Goal: Information Seeking & Learning: Learn about a topic

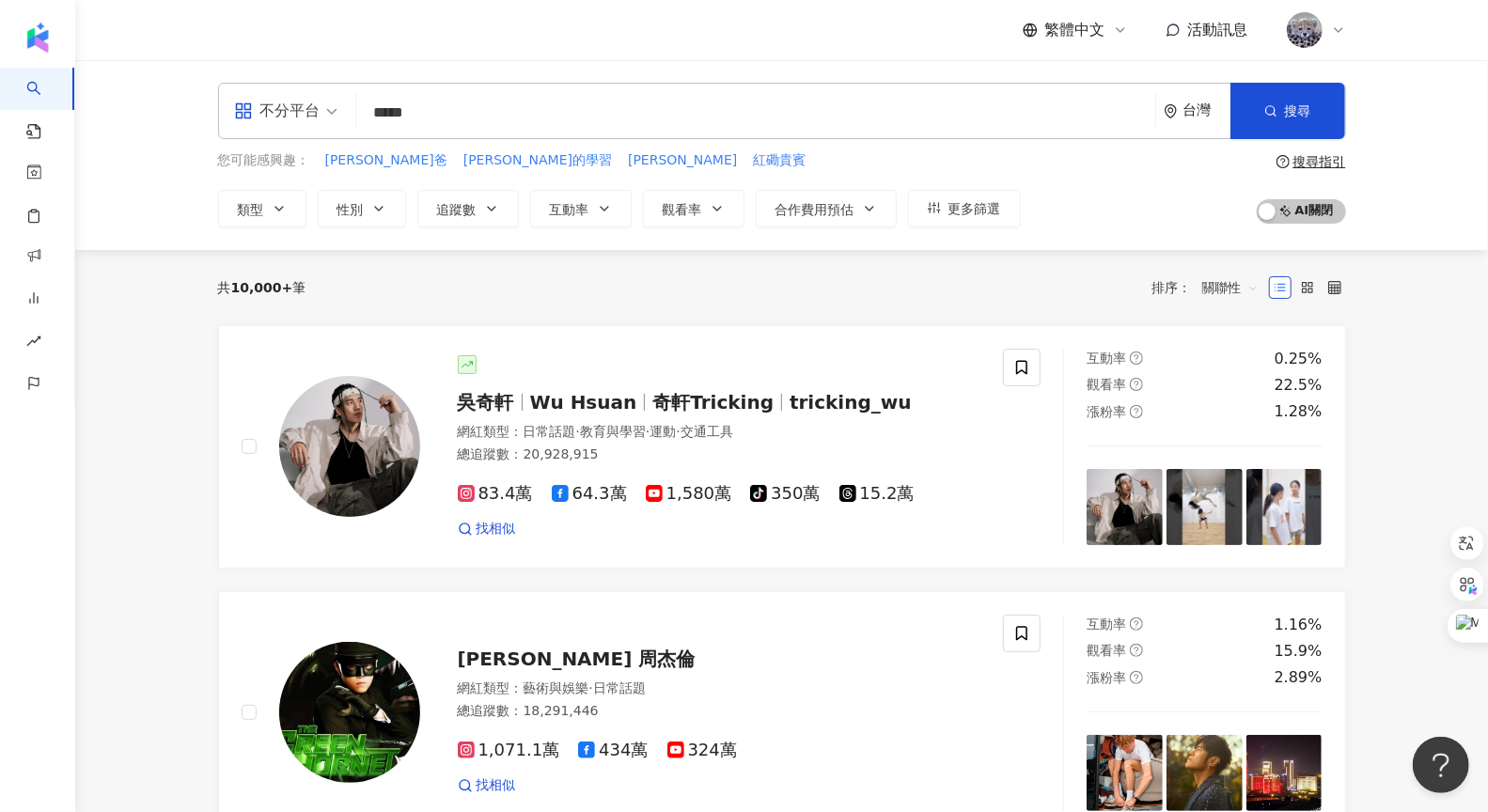
type input "*****"
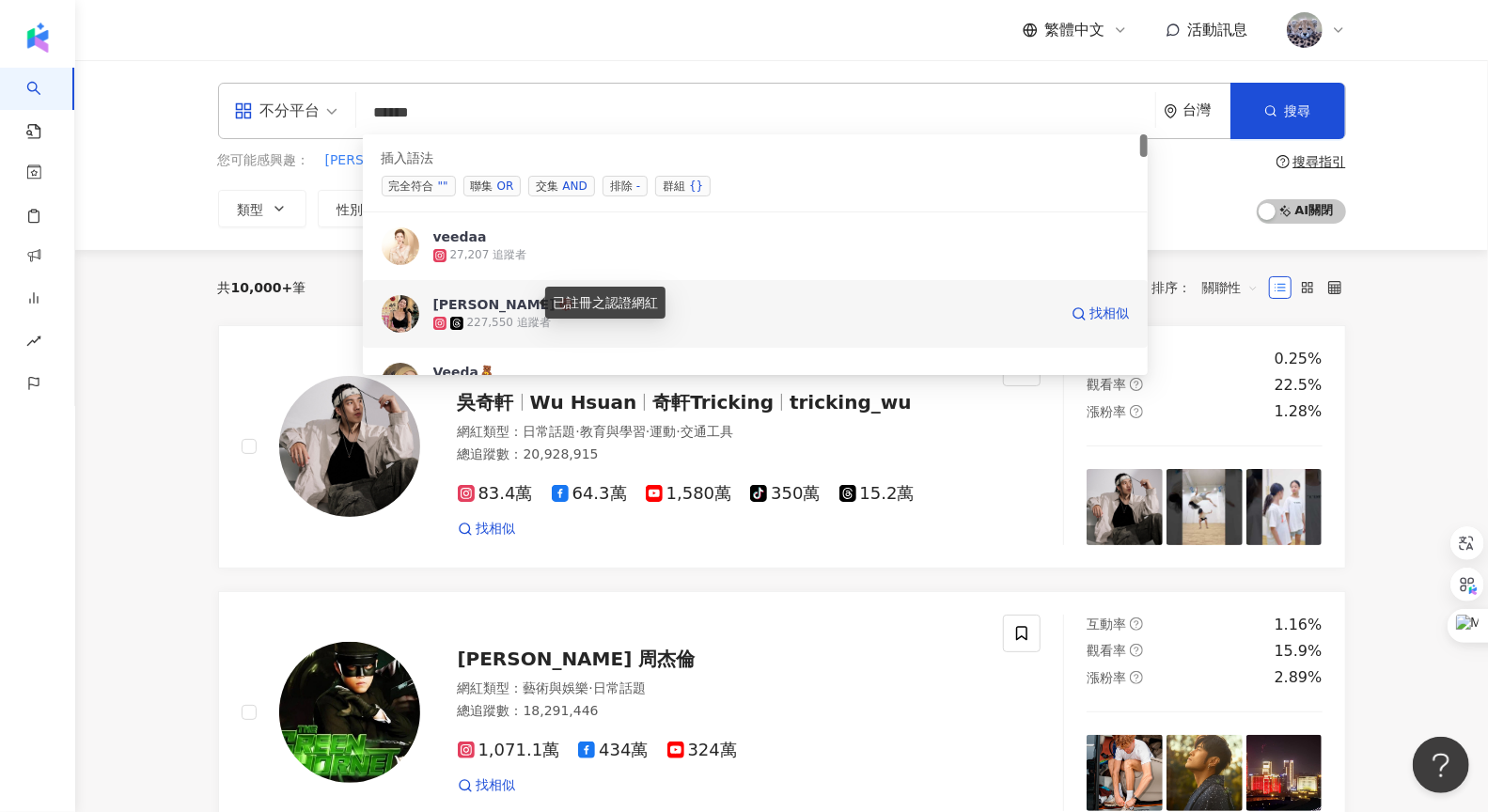
click at [560, 306] on icon at bounding box center [565, 303] width 13 height 13
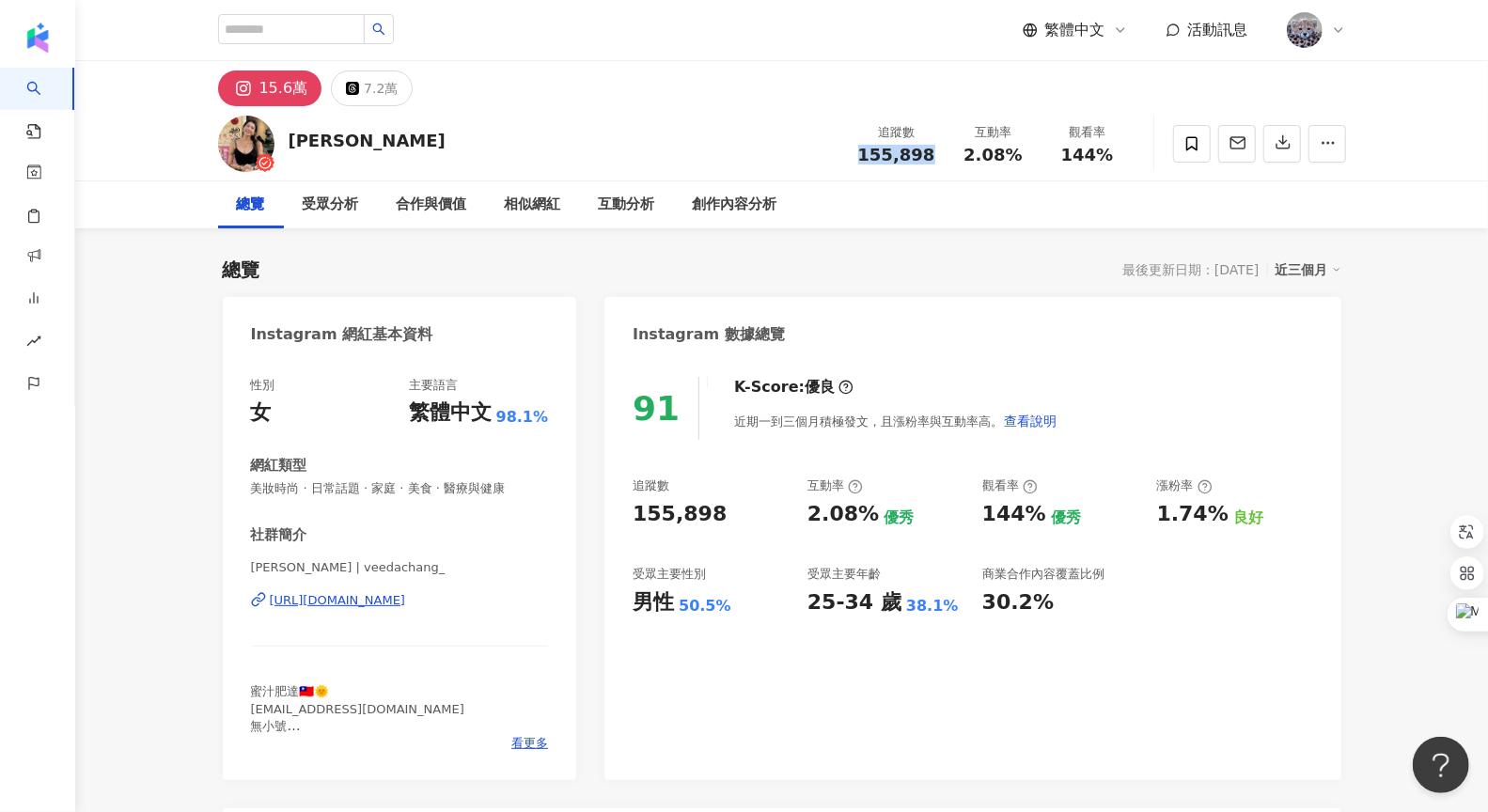
drag, startPoint x: 918, startPoint y: 155, endPoint x: 929, endPoint y: 156, distance: 11.0
click at [929, 156] on span "155,898" at bounding box center [896, 155] width 77 height 20
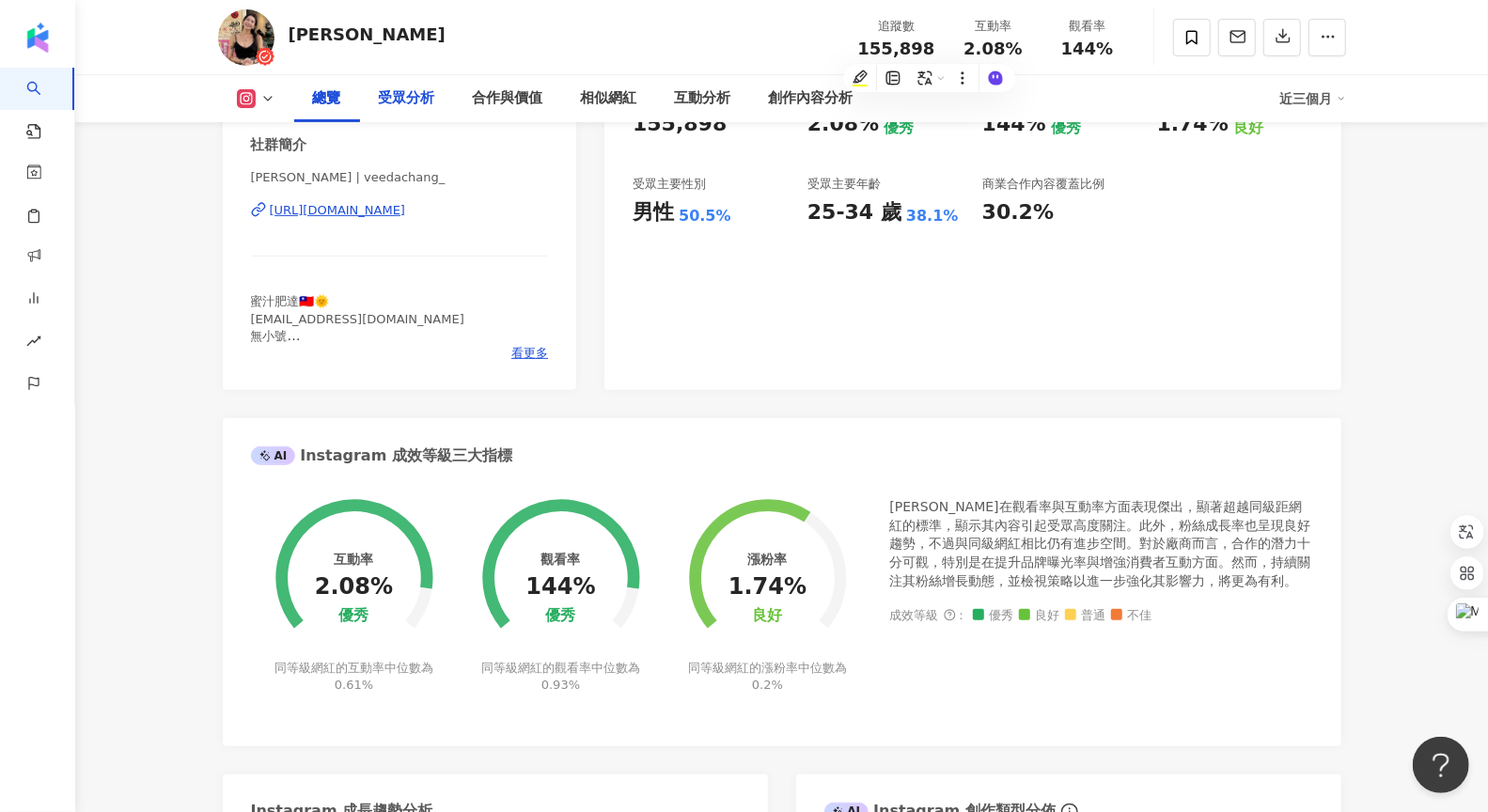
click at [420, 97] on div "受眾分析" at bounding box center [407, 98] width 57 height 23
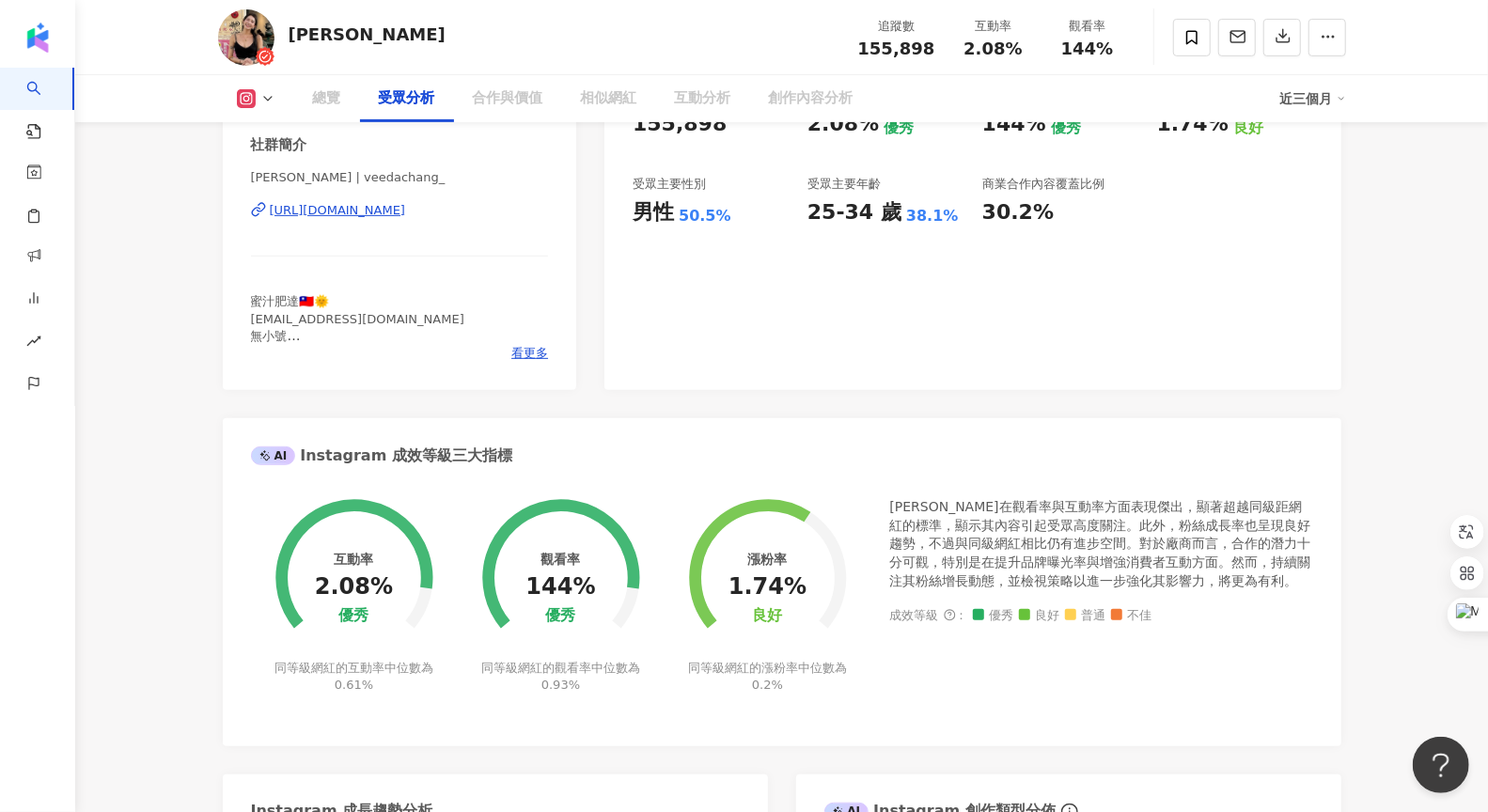
scroll to position [1604, 0]
